Goal: Find contact information: Find contact information

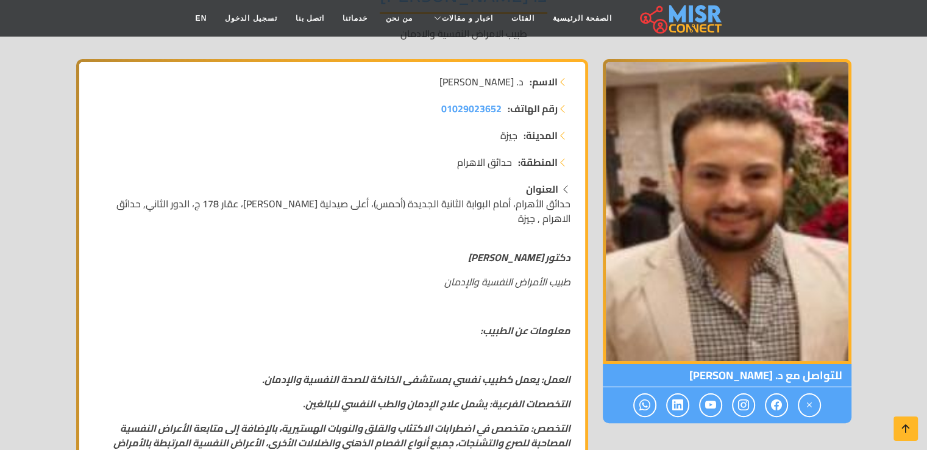
scroll to position [171, 0]
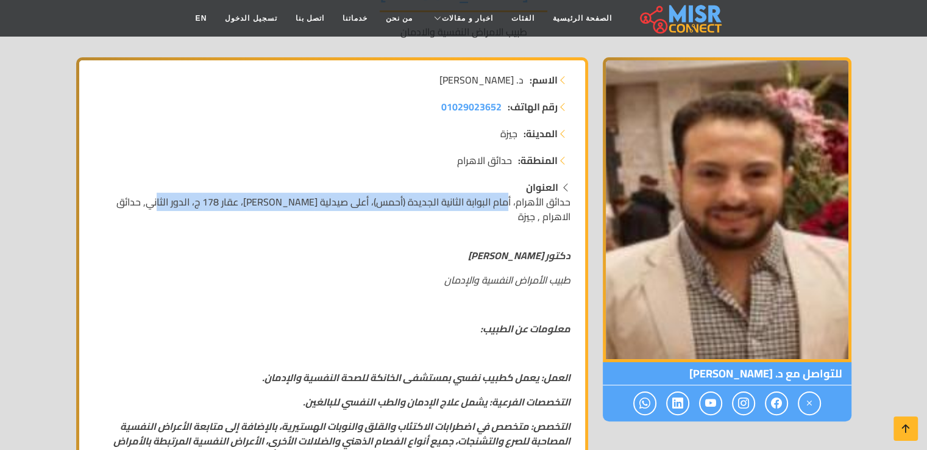
drag, startPoint x: 175, startPoint y: 202, endPoint x: 508, endPoint y: 205, distance: 333.4
click at [508, 205] on span "حدائق الأهرام، أمام البوابة الثانية الجديدة (أحمس)، أعلى صيدلية [PERSON_NAME]، …" at bounding box center [343, 209] width 454 height 33
copy span "مام البوابة الثانية الجديدة (أحمس)، أعلى صيدلية [PERSON_NAME]، عقار 178 ج، الدو…"
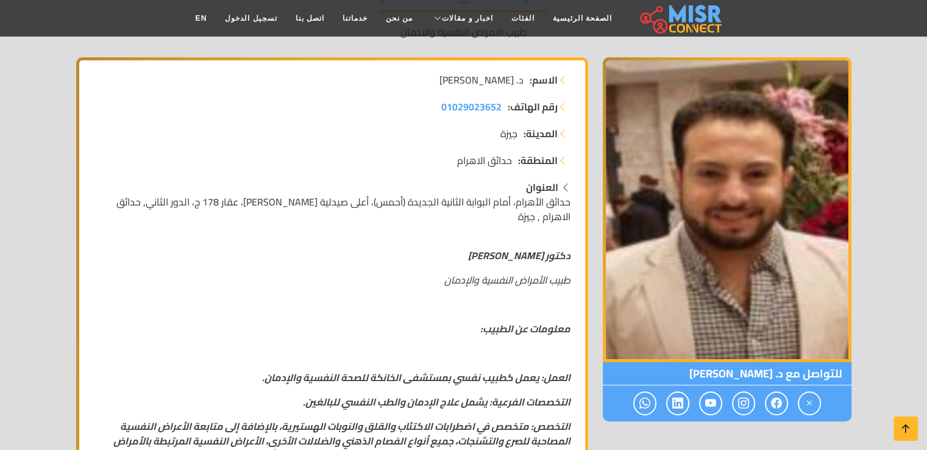
click at [500, 252] on strong "دكتور [PERSON_NAME]" at bounding box center [519, 255] width 102 height 18
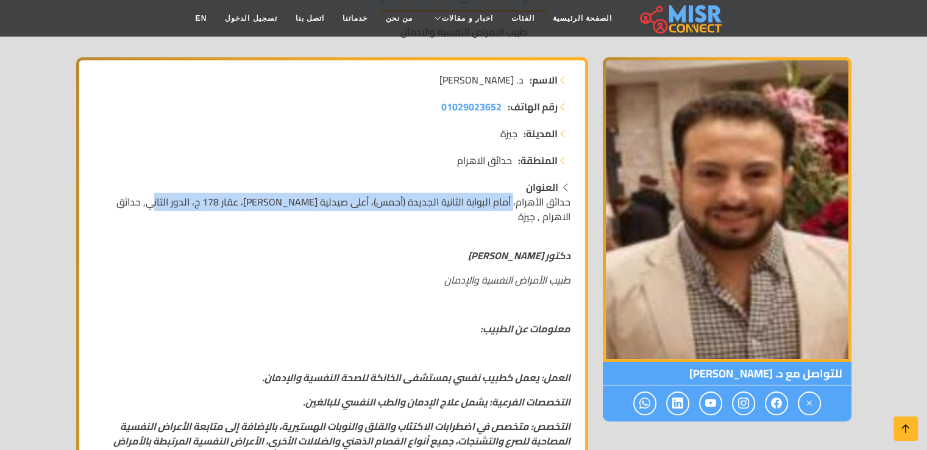
drag, startPoint x: 511, startPoint y: 204, endPoint x: 173, endPoint y: 203, distance: 338.3
click at [173, 203] on span "حدائق الأهرام، أمام البوابة الثانية الجديدة (أحمس)، أعلى صيدلية [PERSON_NAME]، …" at bounding box center [343, 209] width 454 height 33
copy span "أمام البوابة الثانية الجديدة (أحمس)، أعلى صيدلية [PERSON_NAME]، عقار 178 ج، الد…"
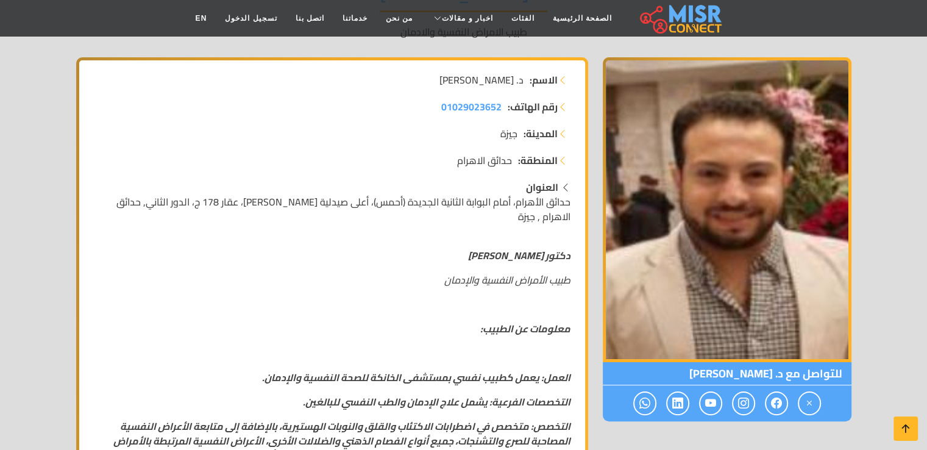
drag, startPoint x: 260, startPoint y: 375, endPoint x: 400, endPoint y: 380, distance: 140.3
click at [400, 380] on p "العمل: يعمل كطبيب نفسي بمستشفى الخانكة للصحة النفسية والإدمان." at bounding box center [332, 377] width 477 height 15
copy strong "الخانكة للصحة النفسية والإدمان."
drag, startPoint x: 424, startPoint y: 105, endPoint x: 502, endPoint y: 112, distance: 77.7
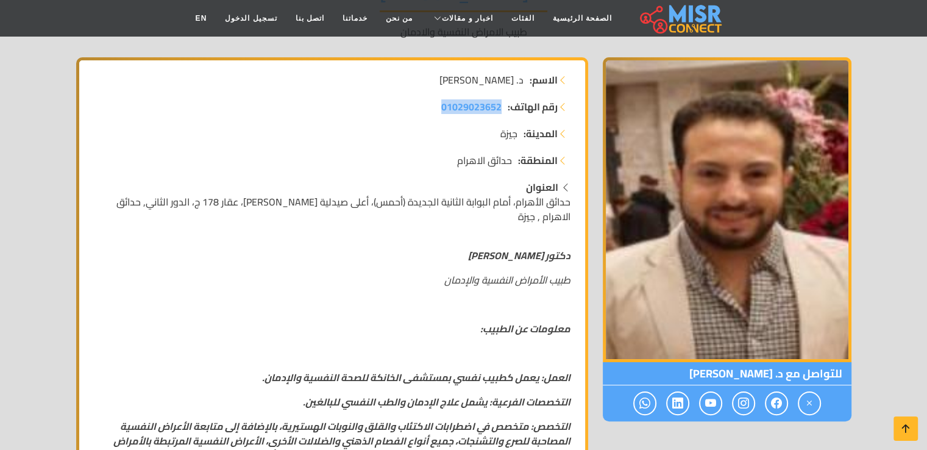
click at [502, 112] on li "رقم الهاتف: 01029023652" at bounding box center [332, 106] width 477 height 15
copy span "01029023652"
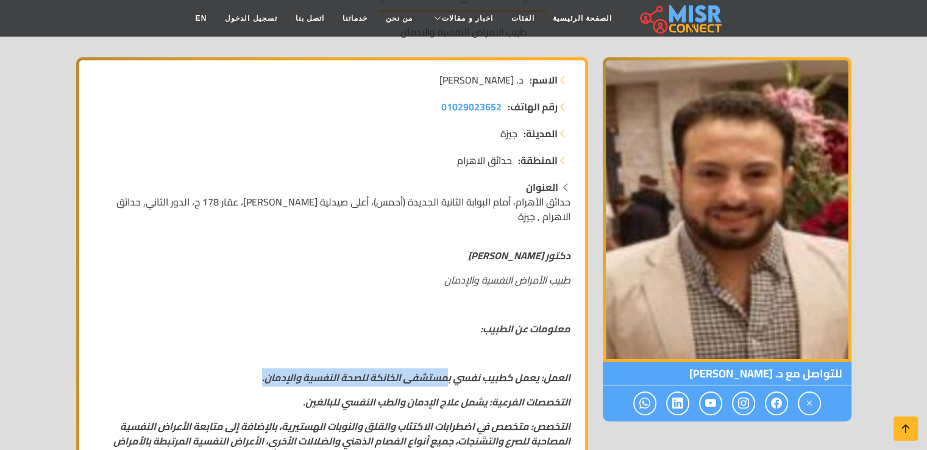
drag, startPoint x: 256, startPoint y: 376, endPoint x: 446, endPoint y: 374, distance: 190.2
click at [446, 374] on p "العمل: يعمل كطبيب نفسي بمستشفى الخانكة للصحة النفسية والإدمان." at bounding box center [332, 377] width 477 height 15
copy strong "مستشفى الخانكة للصحة النفسية والإدمان."
